Goal: Obtain resource: Download file/media

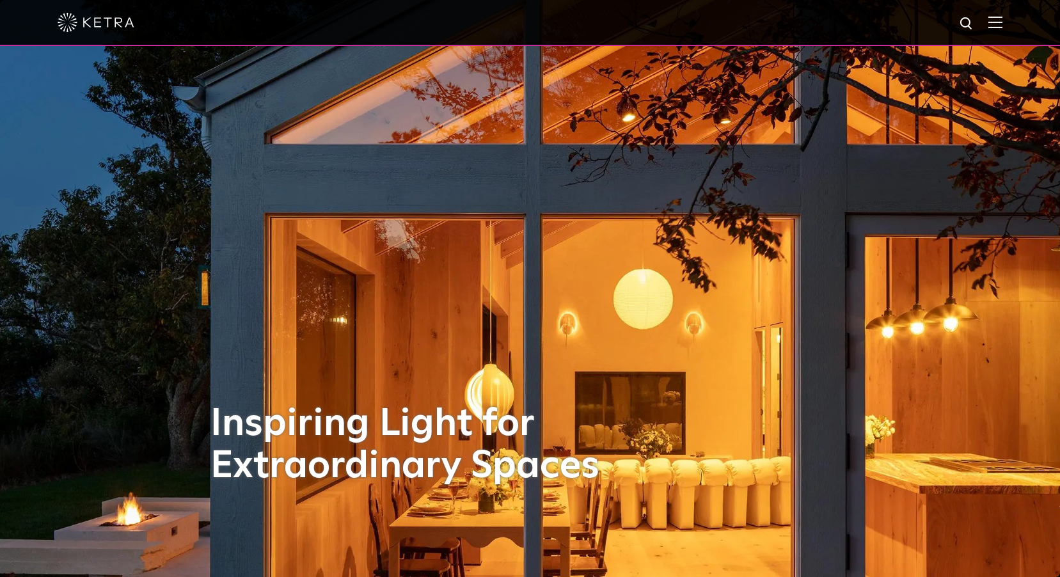
click at [1002, 21] on img at bounding box center [996, 22] width 14 height 12
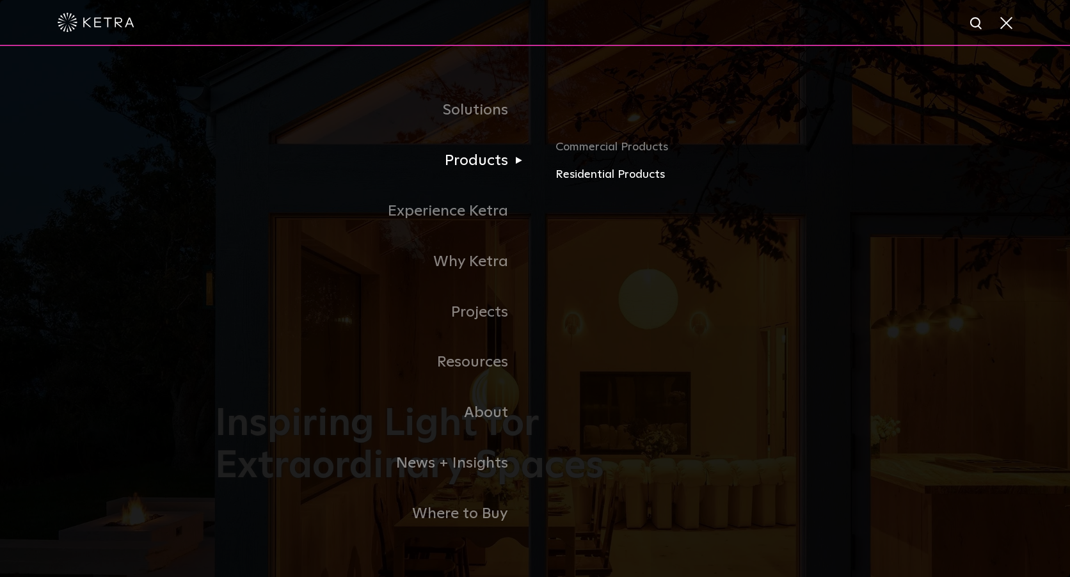
click at [566, 176] on link "Residential Products" at bounding box center [704, 175] width 299 height 19
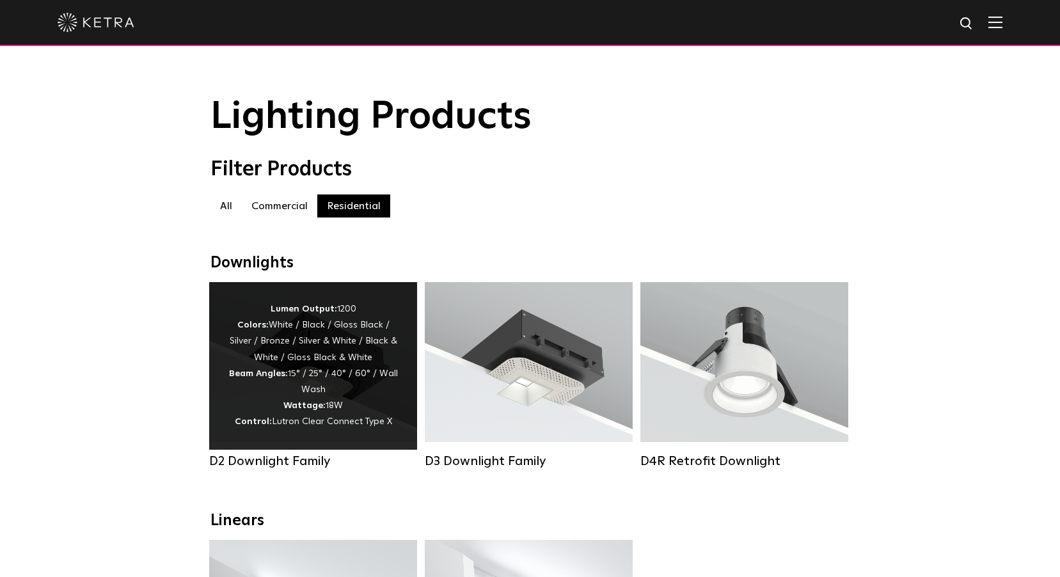
click at [324, 381] on div "Lumen Output: 1200 Colors: White / Black / Gloss Black / Silver / Bronze / Silv…" at bounding box center [313, 365] width 170 height 129
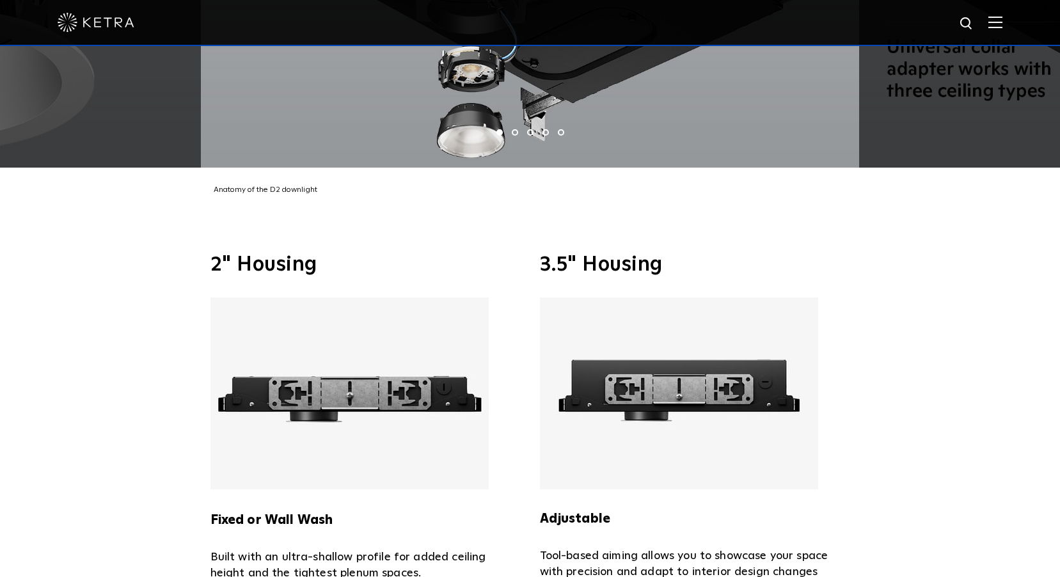
scroll to position [2752, 0]
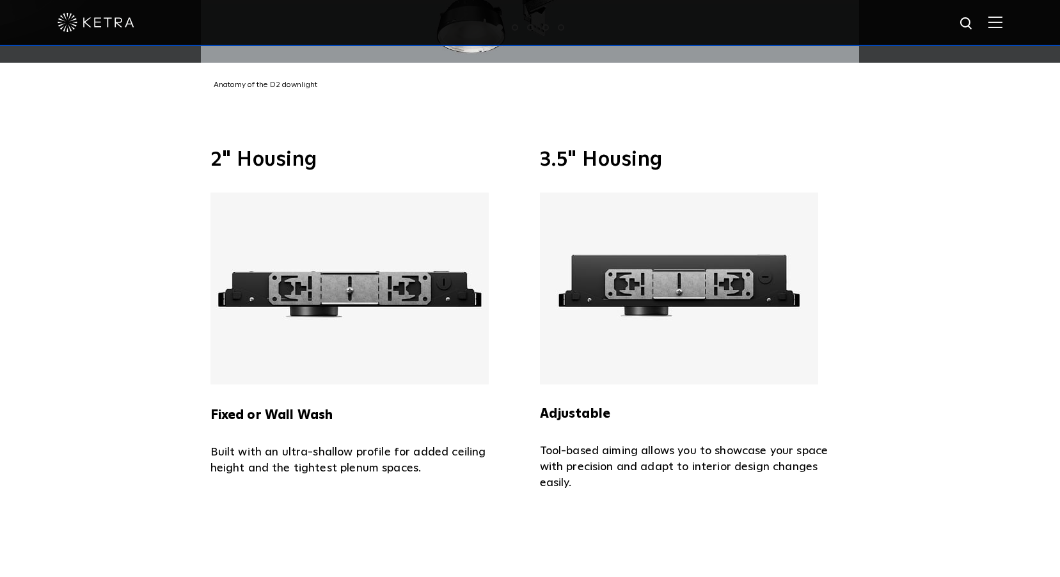
click at [673, 273] on img at bounding box center [679, 289] width 278 height 192
click at [599, 408] on strong "Adjustable" at bounding box center [575, 414] width 71 height 13
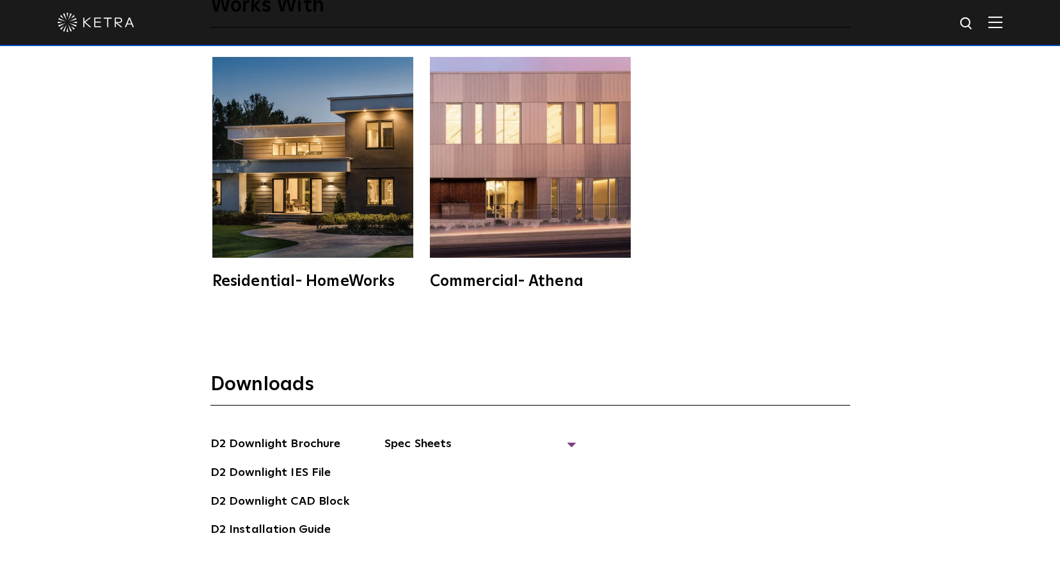
scroll to position [3583, 0]
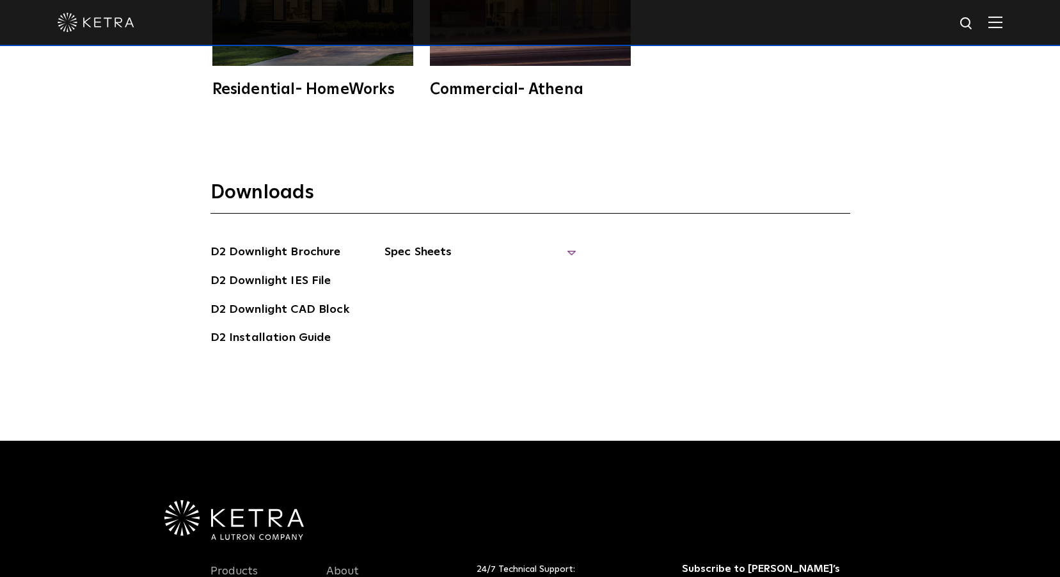
click at [430, 243] on span "Spec Sheets" at bounding box center [481, 257] width 192 height 28
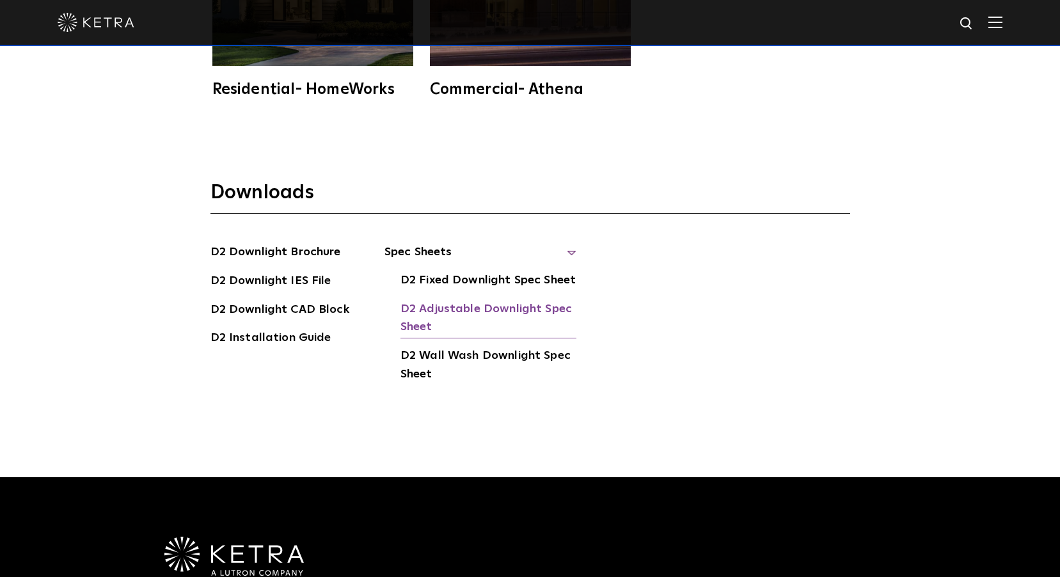
click at [465, 300] on link "D2 Adjustable Downlight Spec Sheet" at bounding box center [489, 319] width 176 height 39
